Goal: Information Seeking & Learning: Compare options

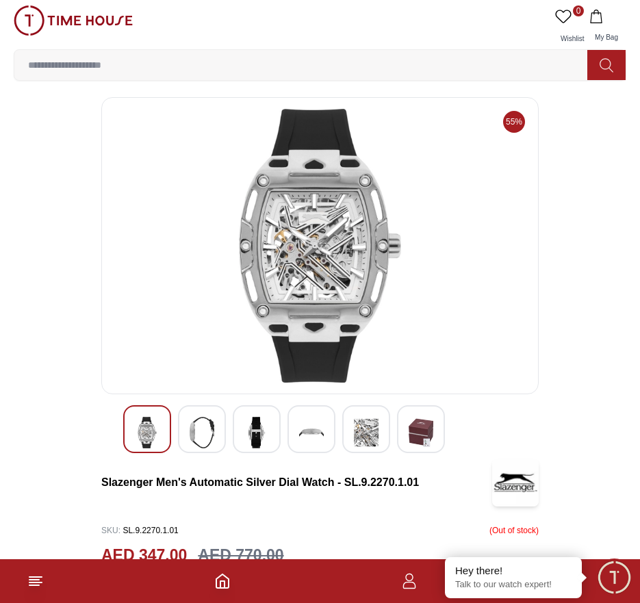
click at [204, 430] on img at bounding box center [202, 432] width 25 height 31
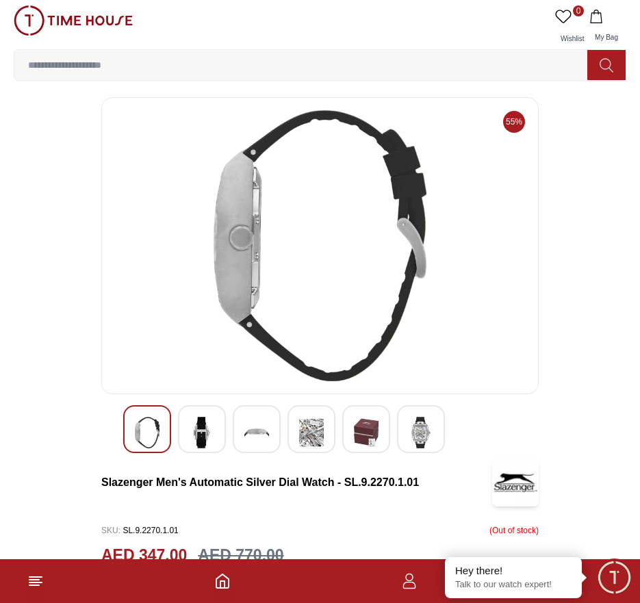
click at [251, 429] on img at bounding box center [256, 432] width 25 height 31
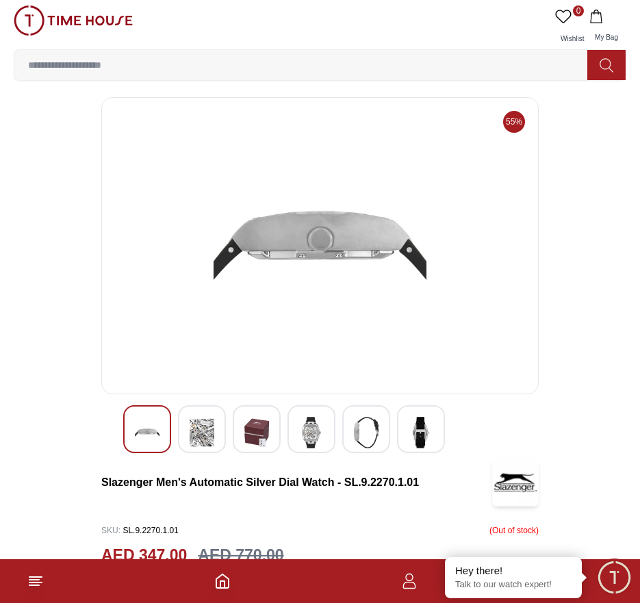
click at [310, 439] on img at bounding box center [311, 432] width 25 height 31
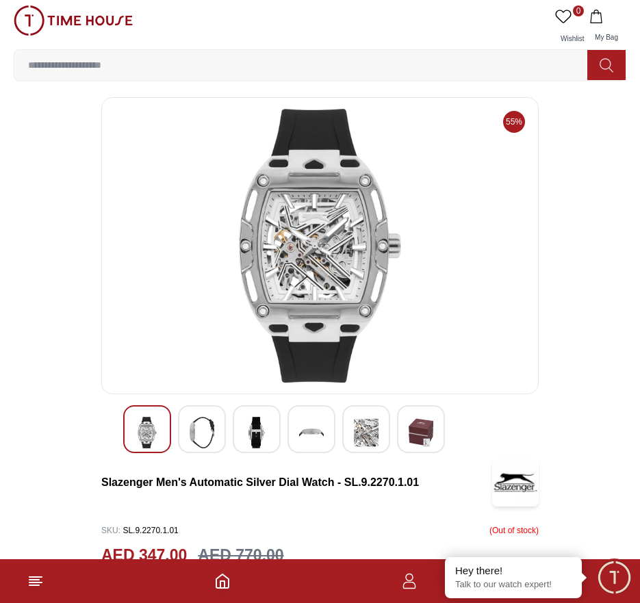
click at [369, 439] on img at bounding box center [366, 432] width 25 height 31
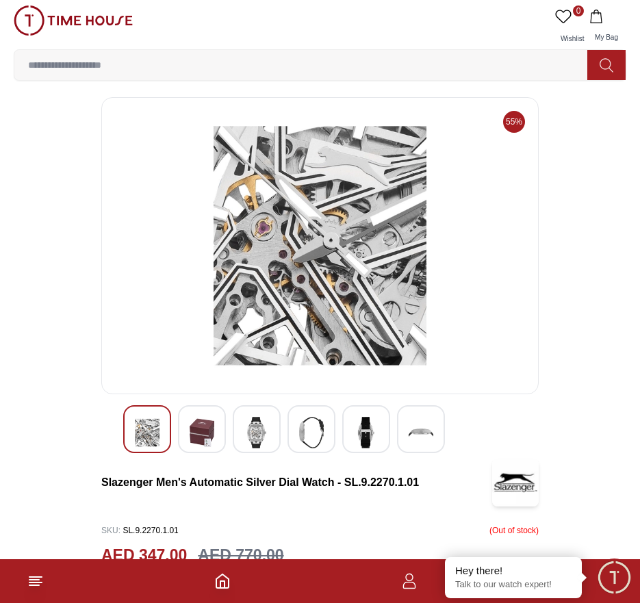
click at [417, 438] on img at bounding box center [420, 432] width 25 height 31
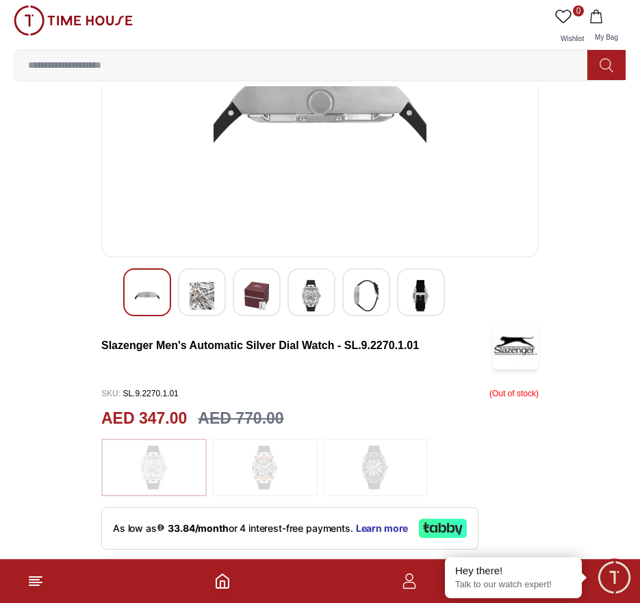
scroll to position [274, 0]
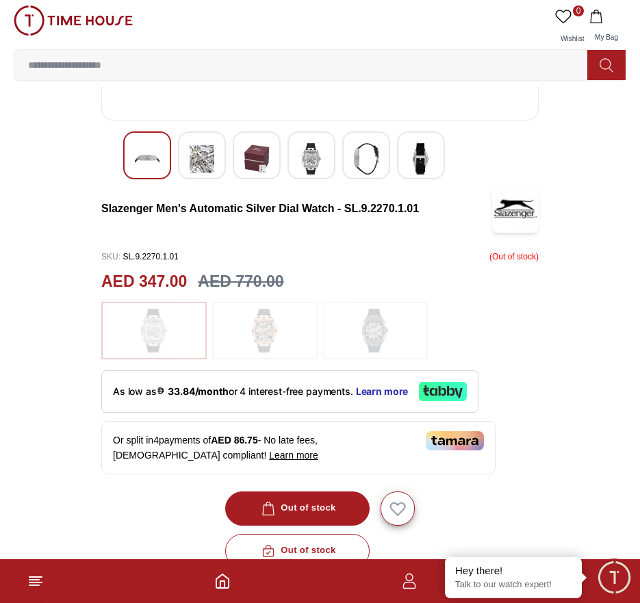
click at [387, 333] on img at bounding box center [375, 331] width 34 height 44
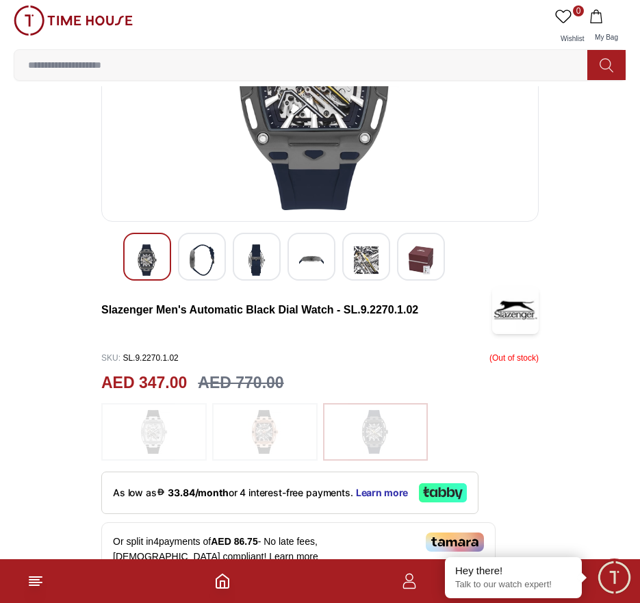
scroll to position [274, 0]
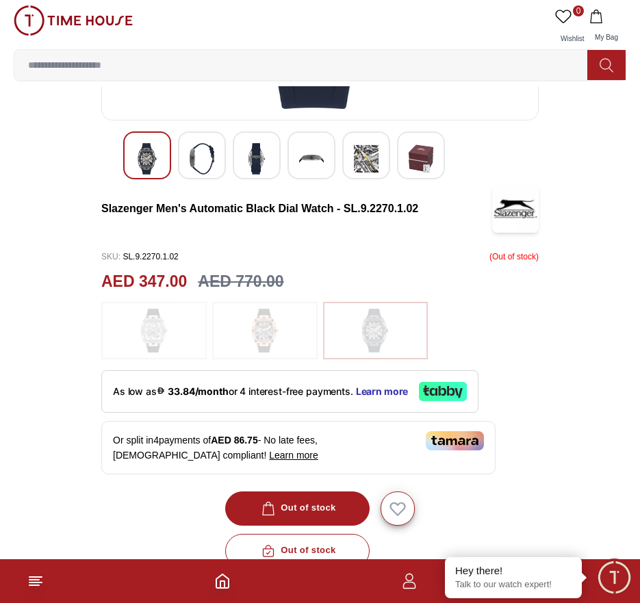
click at [268, 320] on img at bounding box center [265, 331] width 34 height 44
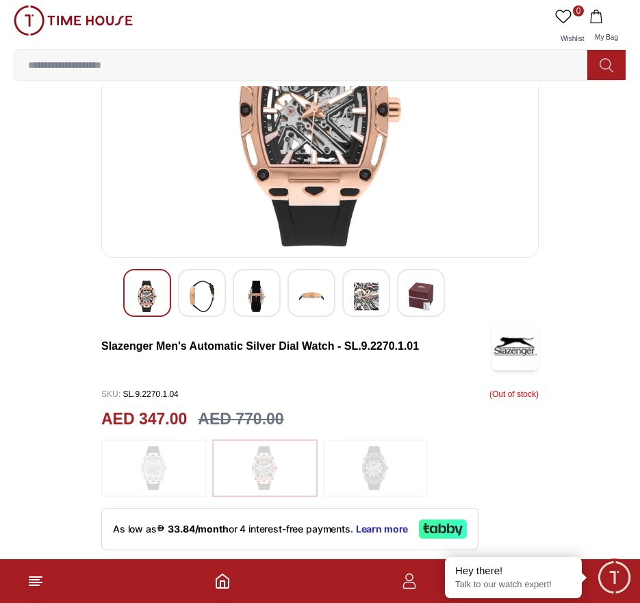
scroll to position [137, 0]
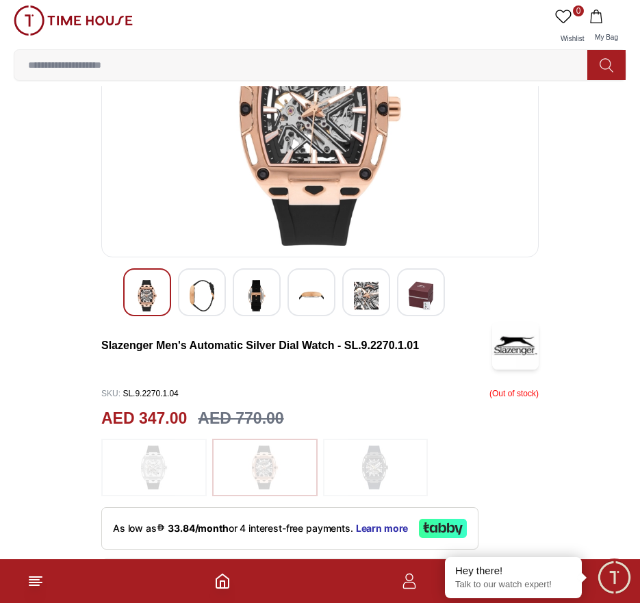
click at [139, 458] on img at bounding box center [154, 467] width 34 height 44
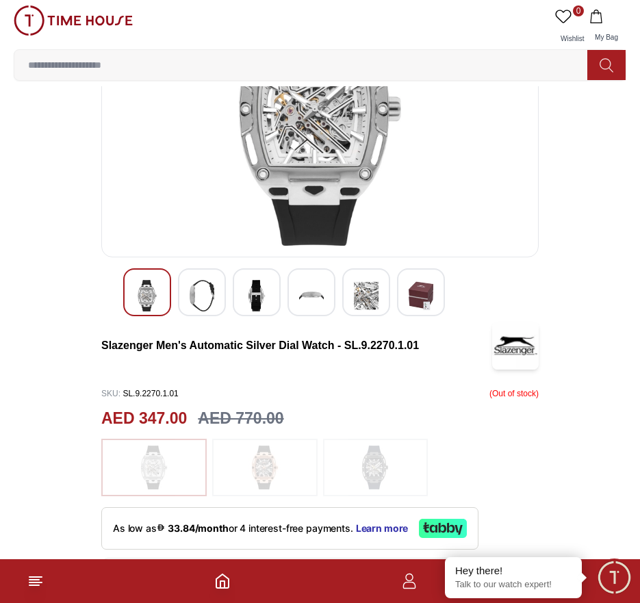
click at [108, 391] on span "SKU :" at bounding box center [110, 394] width 19 height 10
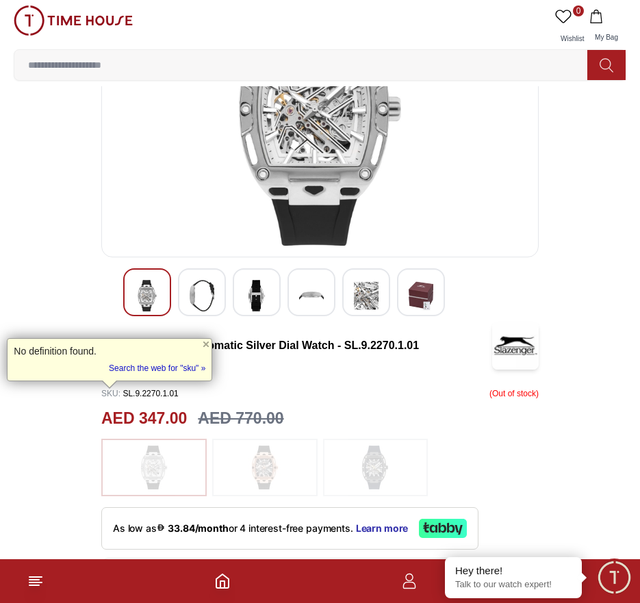
click at [463, 419] on div "AED 347.00 AED 770.00" at bounding box center [319, 418] width 437 height 24
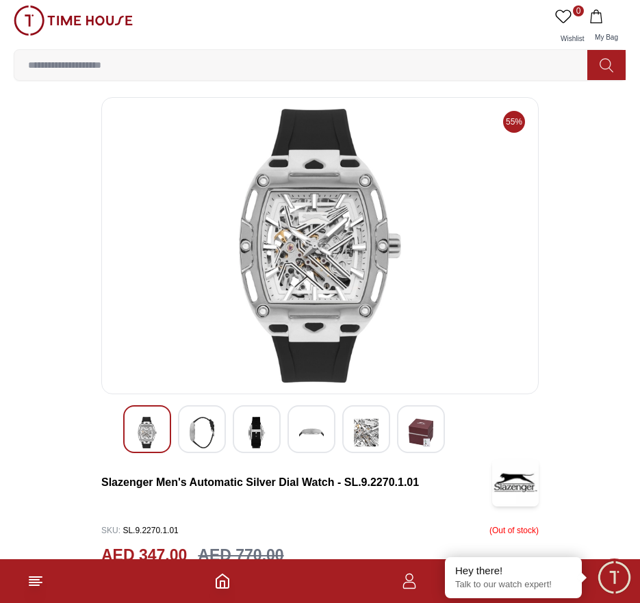
click at [343, 248] on img at bounding box center [320, 246] width 414 height 274
click at [196, 426] on img at bounding box center [202, 432] width 25 height 31
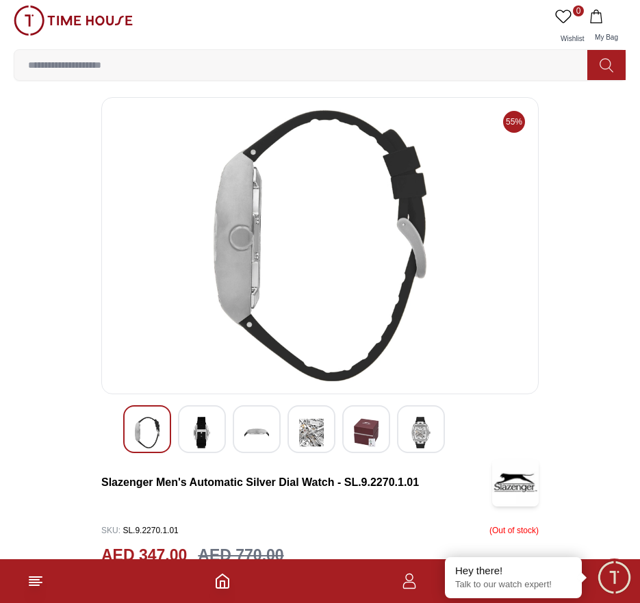
click at [239, 424] on div at bounding box center [257, 429] width 48 height 48
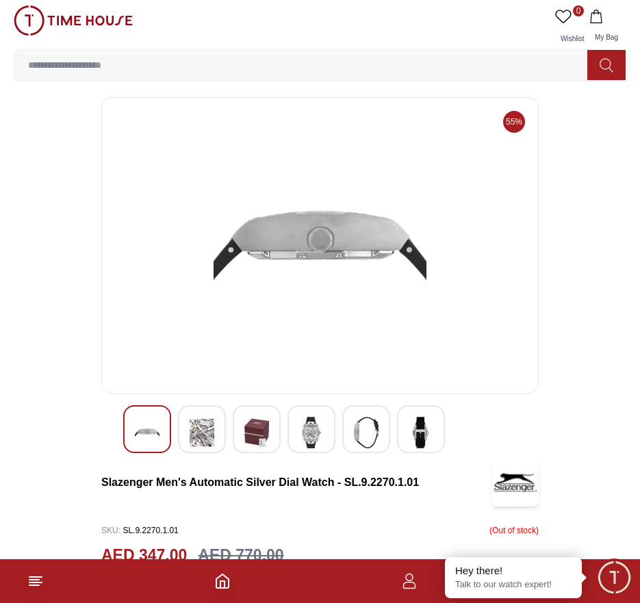
click at [310, 428] on img at bounding box center [311, 432] width 25 height 31
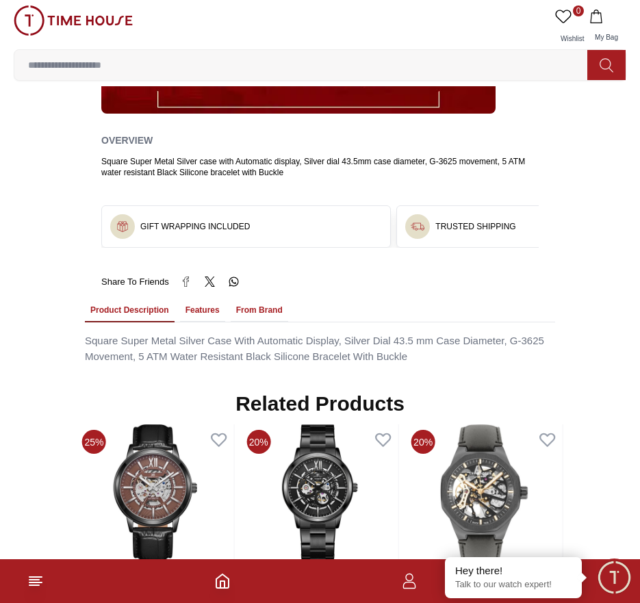
scroll to position [712, 0]
